Goal: Task Accomplishment & Management: Manage account settings

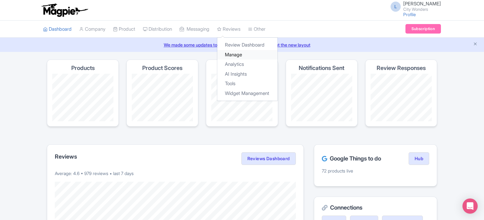
click at [241, 56] on link "Manage" at bounding box center [247, 55] width 60 height 10
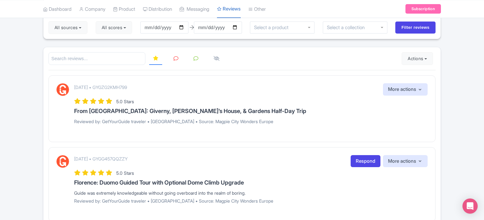
scroll to position [63, 0]
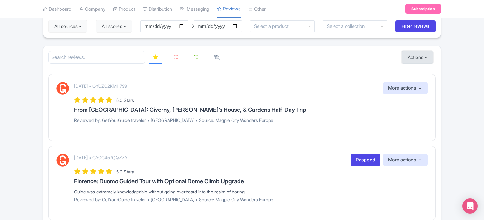
click at [410, 53] on button "Actions" at bounding box center [417, 57] width 31 height 13
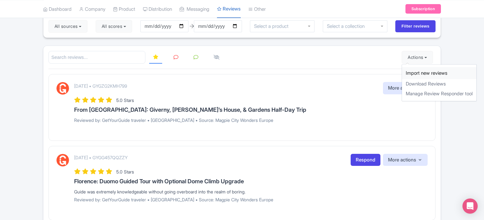
click at [408, 73] on link "Import new reviews" at bounding box center [439, 73] width 74 height 12
